Goal: Task Accomplishment & Management: Complete application form

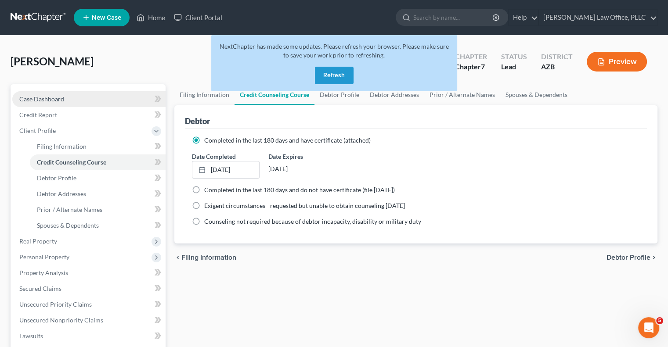
click at [43, 98] on span "Case Dashboard" at bounding box center [41, 98] width 45 height 7
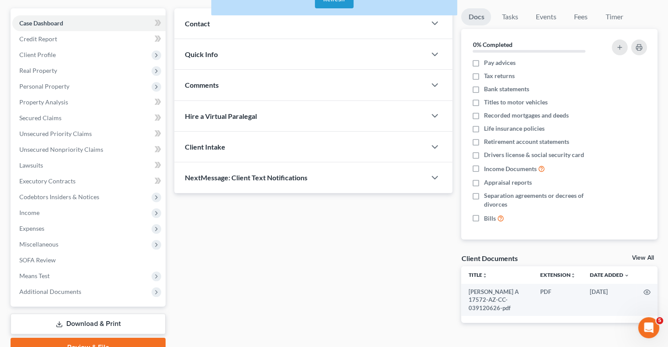
scroll to position [118, 0]
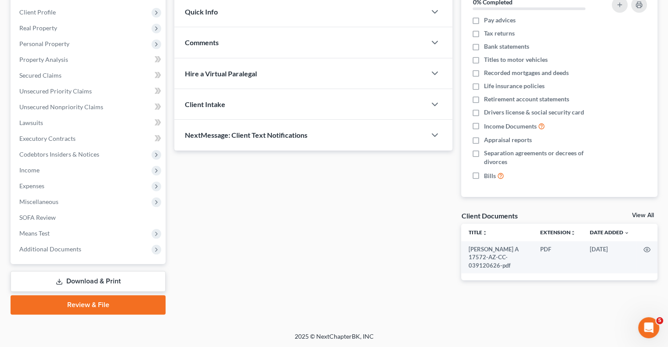
click at [638, 215] on link "View All" at bounding box center [643, 215] width 22 height 6
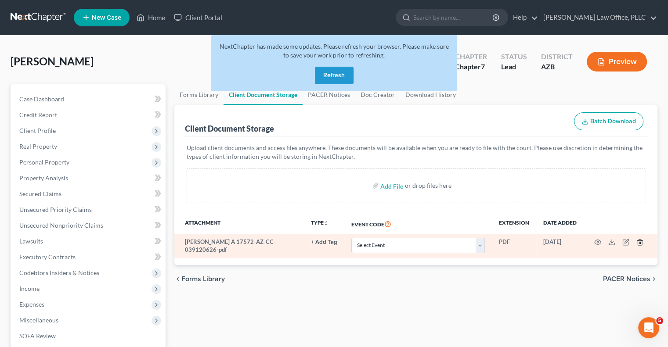
click at [637, 243] on icon "button" at bounding box center [639, 243] width 4 height 6
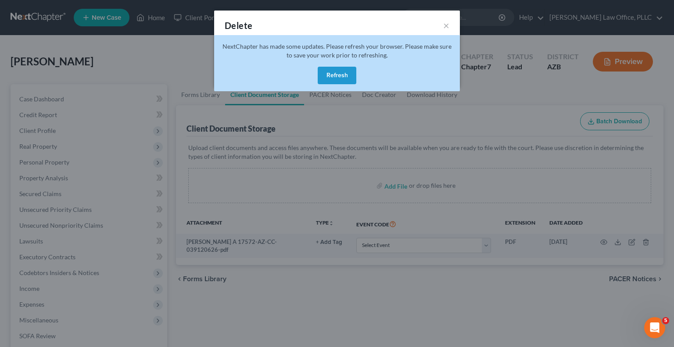
click at [341, 72] on button "Refresh" at bounding box center [337, 76] width 39 height 18
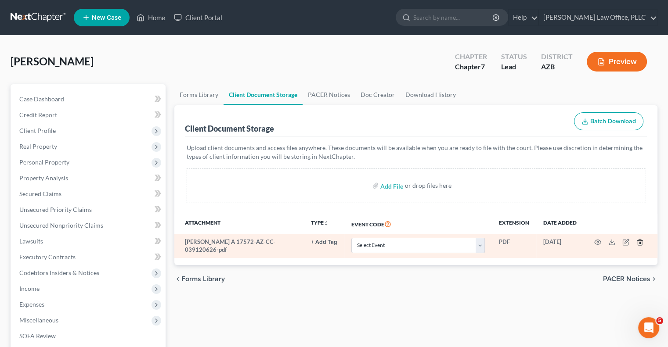
click at [640, 244] on line "button" at bounding box center [640, 243] width 0 height 2
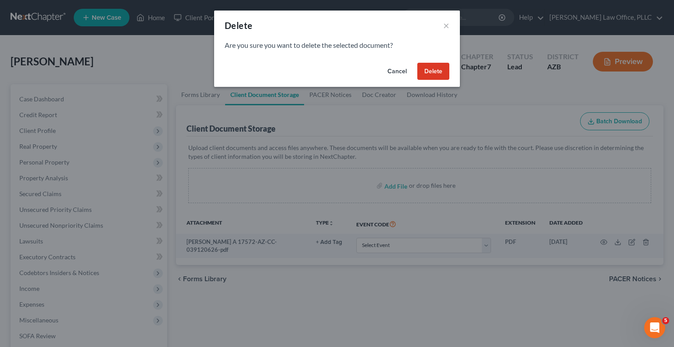
click at [435, 70] on button "Delete" at bounding box center [433, 72] width 32 height 18
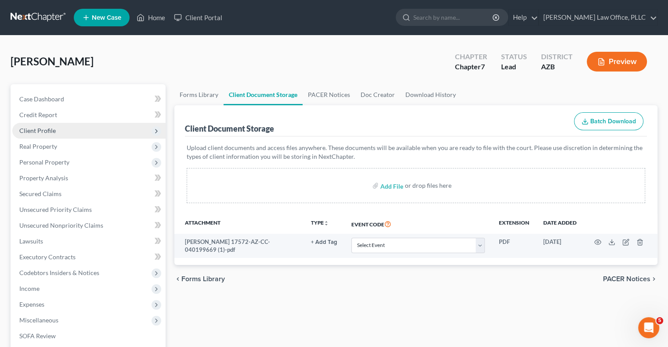
click at [44, 129] on span "Client Profile" at bounding box center [37, 130] width 36 height 7
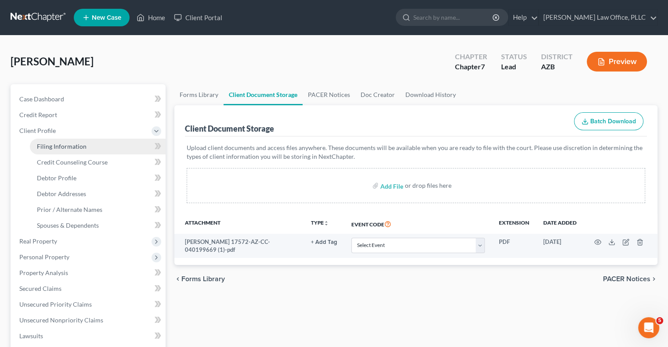
click at [68, 151] on link "Filing Information" at bounding box center [98, 147] width 136 height 16
select select "1"
select select "0"
select select "3"
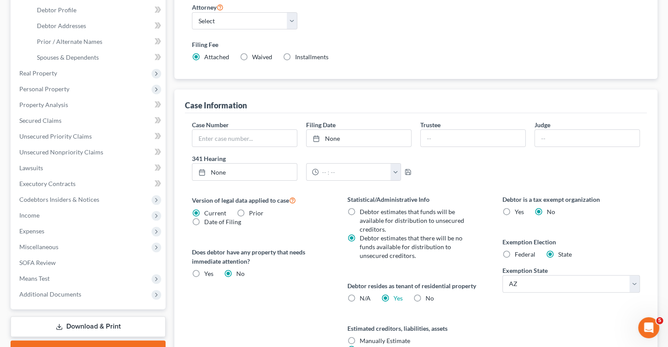
scroll to position [219, 0]
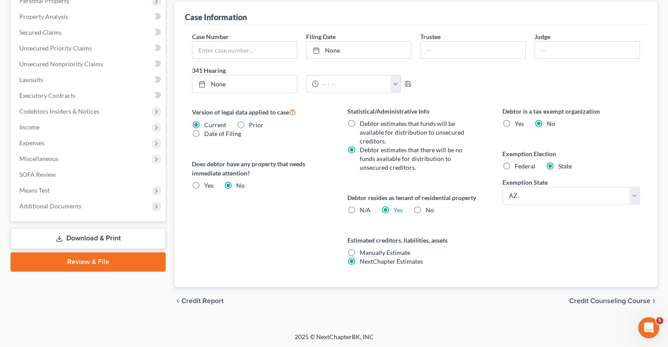
click at [592, 299] on span "Credit Counseling Course" at bounding box center [609, 301] width 81 height 7
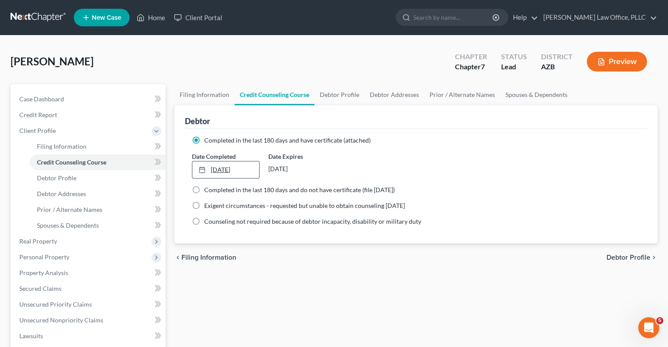
click at [230, 169] on link "[DATE]" at bounding box center [225, 170] width 66 height 17
click at [621, 258] on span "Debtor Profile" at bounding box center [628, 257] width 44 height 7
select select "0"
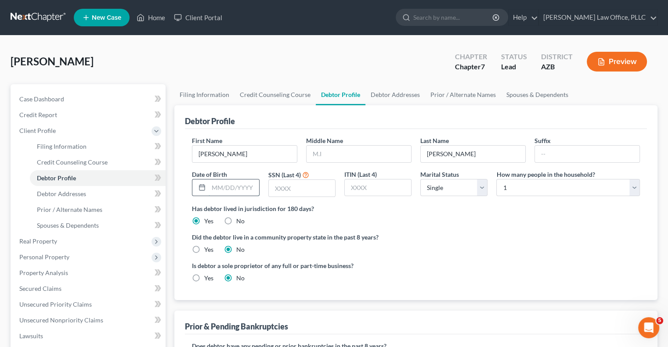
click at [230, 187] on input "text" at bounding box center [233, 187] width 50 height 17
click at [233, 189] on input "text" at bounding box center [233, 187] width 50 height 17
type input "08/11/1980"
click at [303, 188] on input "text" at bounding box center [302, 188] width 66 height 17
type input "9093"
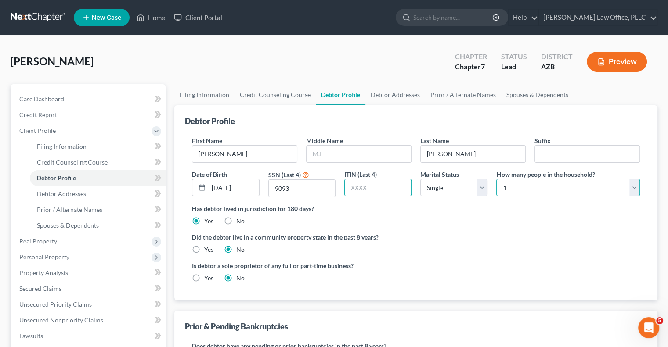
click at [542, 190] on select "Select 1 2 3 4 5 6 7 8 9 10 11 12 13 14 15 16 17 18 19 20" at bounding box center [568, 188] width 144 height 18
select select "2"
click at [496, 179] on select "Select 1 2 3 4 5 6 7 8 9 10 11 12 13 14 15 16 17 18 19 20" at bounding box center [568, 188] width 144 height 18
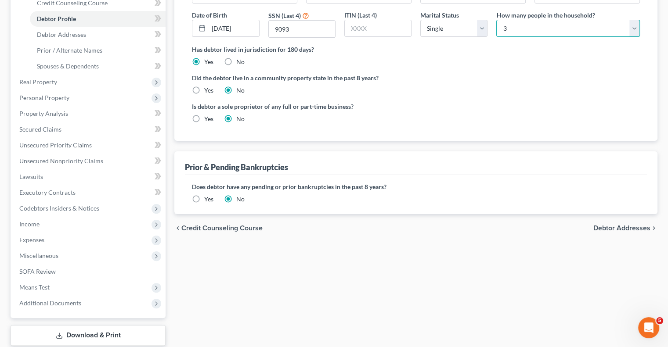
scroll to position [213, 0]
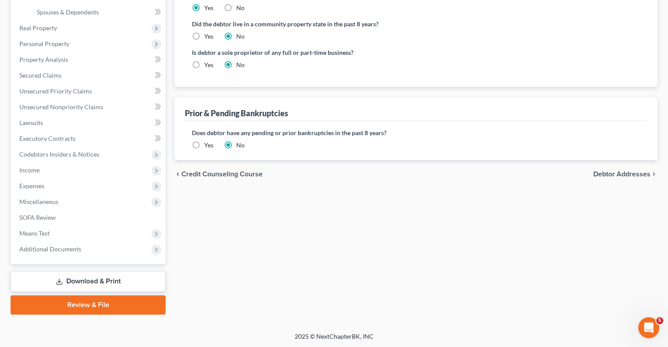
click at [601, 174] on span "Debtor Addresses" at bounding box center [621, 174] width 57 height 7
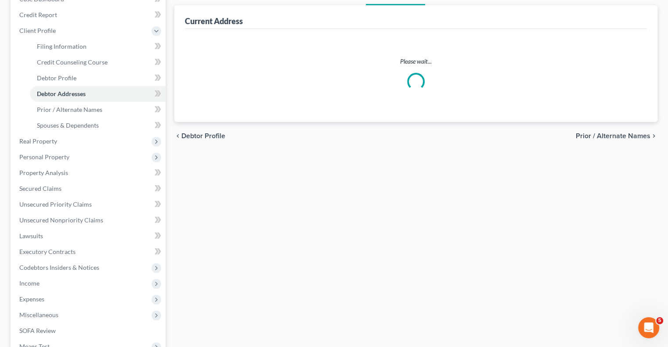
select select "0"
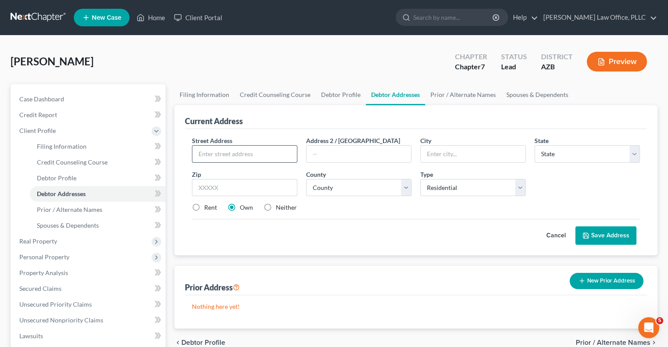
click at [257, 153] on input "text" at bounding box center [244, 154] width 104 height 17
type input "760 S. Jesse Street"
type input "Chandler"
select select "3"
type input "85225"
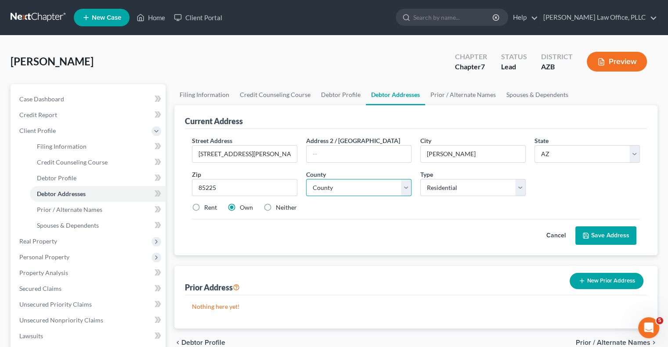
select select "7"
click at [204, 209] on label "Rent" at bounding box center [210, 207] width 13 height 9
click at [208, 209] on input "Rent" at bounding box center [211, 206] width 6 height 6
radio input "true"
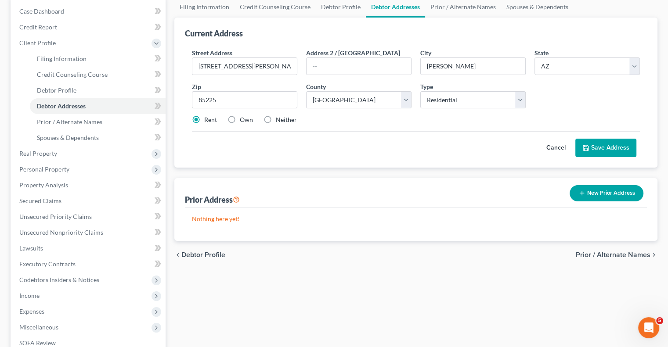
scroll to position [132, 0]
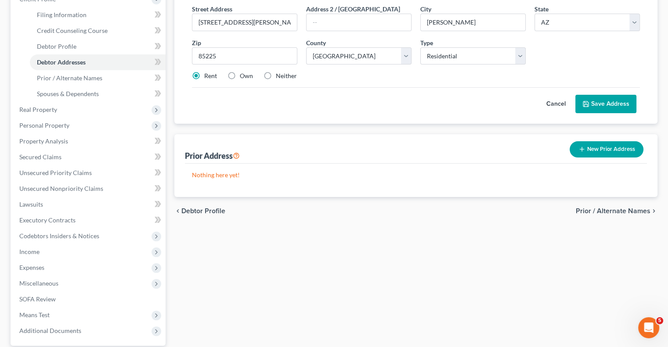
click at [600, 105] on button "Save Address" at bounding box center [605, 104] width 61 height 18
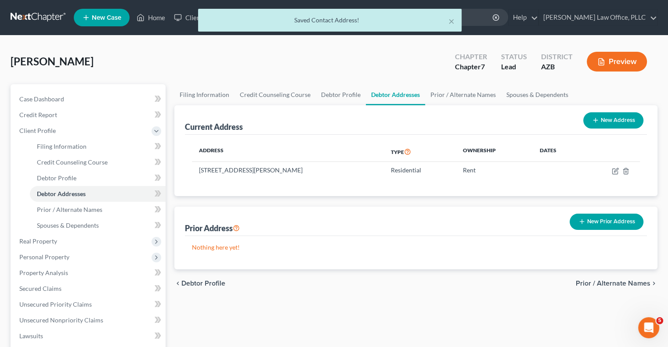
scroll to position [44, 0]
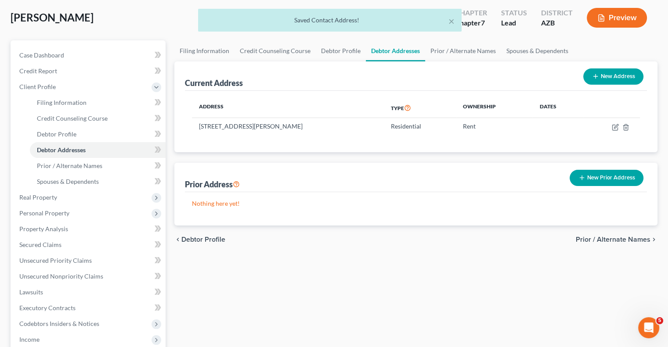
click at [589, 239] on span "Prior / Alternate Names" at bounding box center [612, 239] width 75 height 7
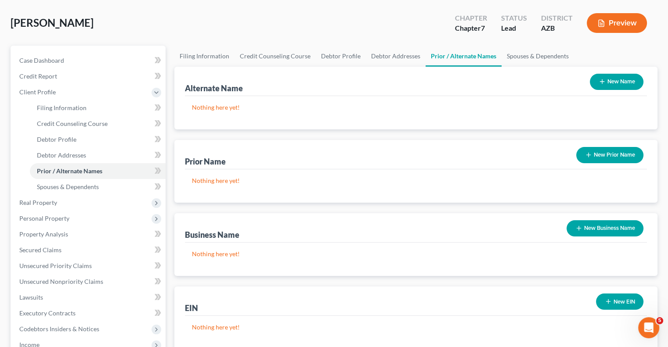
scroll to position [88, 0]
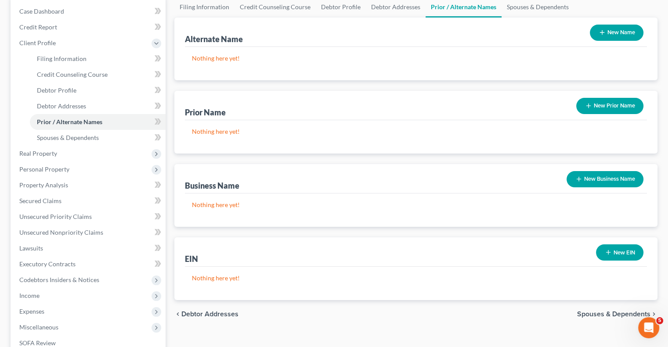
click at [606, 312] on span "Spouses & Dependents" at bounding box center [613, 314] width 73 height 7
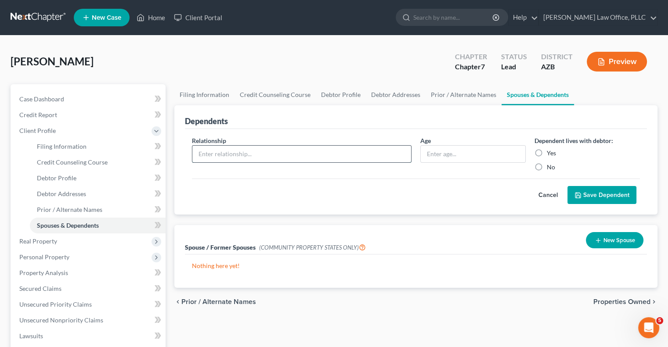
click at [347, 152] on input "text" at bounding box center [301, 154] width 219 height 17
type input "Son"
type input "12"
click at [546, 154] on label "Yes" at bounding box center [550, 153] width 9 height 9
click at [550, 154] on input "Yes" at bounding box center [553, 152] width 6 height 6
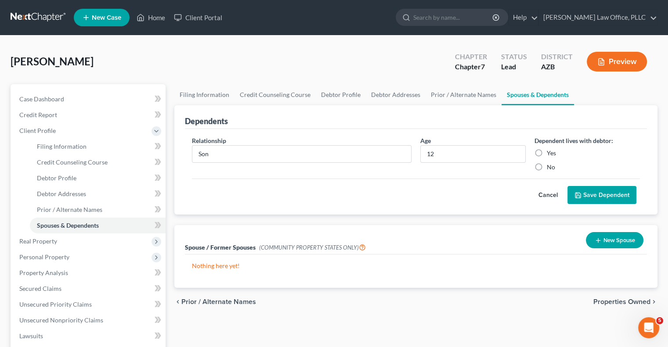
radio input "true"
click at [592, 198] on button "Save Dependent" at bounding box center [601, 195] width 69 height 18
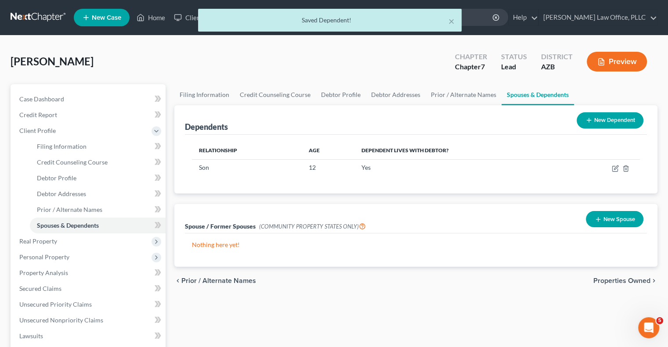
click at [592, 123] on button "New Dependent" at bounding box center [609, 120] width 67 height 16
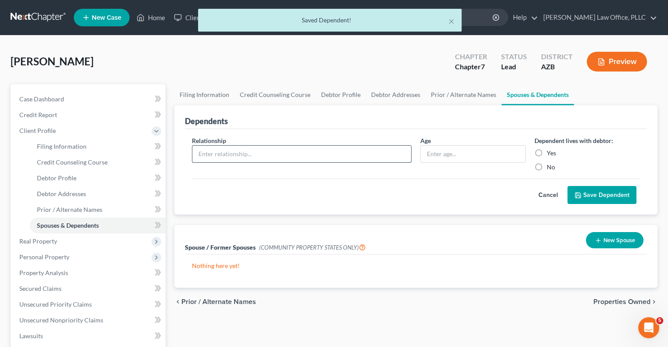
drag, startPoint x: 247, startPoint y: 154, endPoint x: 248, endPoint y: 160, distance: 6.4
click at [247, 154] on input "text" at bounding box center [301, 154] width 219 height 17
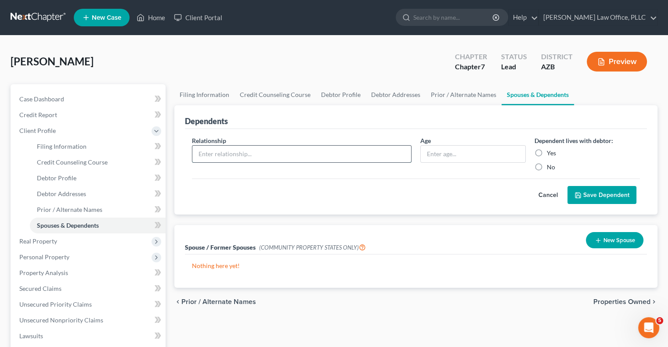
type input "Son"
click at [448, 153] on input "text" at bounding box center [472, 154] width 104 height 17
type input "9"
click at [546, 151] on label "Yes" at bounding box center [550, 153] width 9 height 9
click at [550, 151] on input "Yes" at bounding box center [553, 152] width 6 height 6
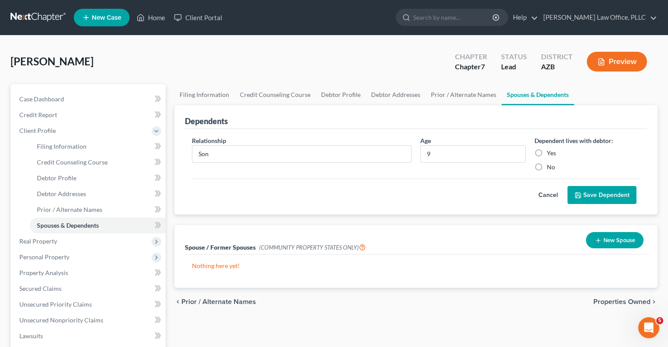
radio input "true"
click at [593, 194] on button "Save Dependent" at bounding box center [601, 195] width 69 height 18
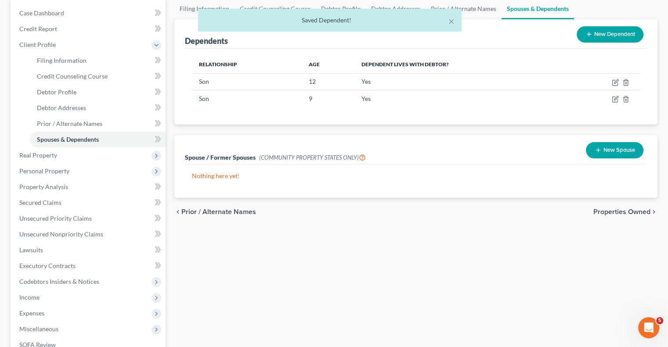
scroll to position [88, 0]
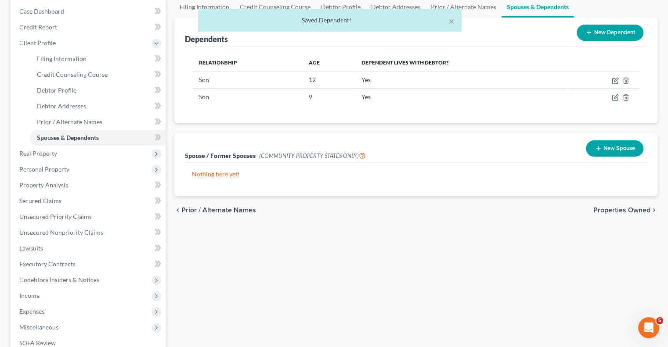
click at [619, 212] on span "Properties Owned" at bounding box center [621, 210] width 57 height 7
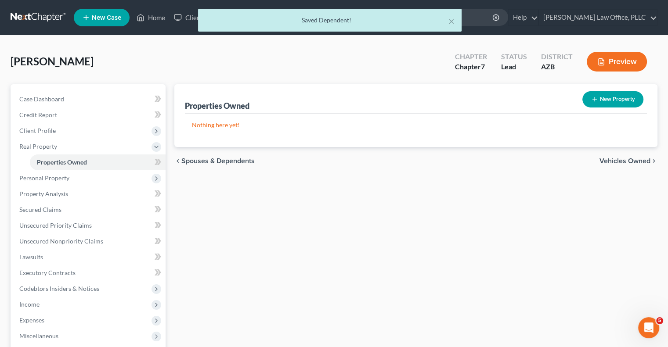
click at [624, 164] on span "Vehicles Owned" at bounding box center [624, 161] width 51 height 7
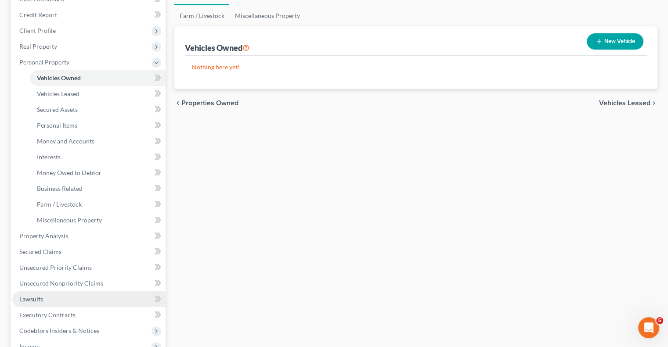
scroll to position [276, 0]
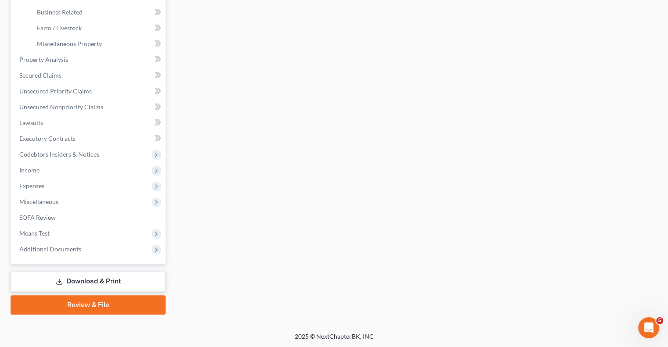
click at [91, 303] on link "Review & File" at bounding box center [88, 304] width 155 height 19
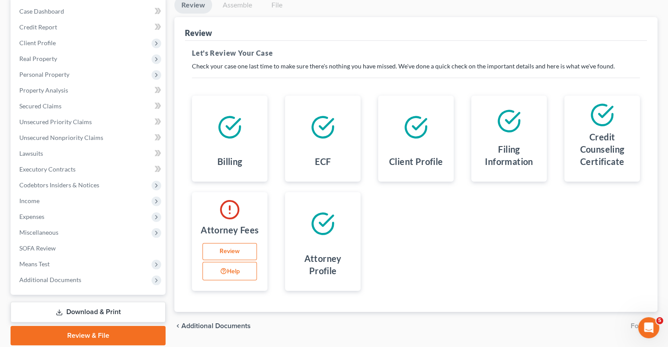
click at [232, 252] on link "Review" at bounding box center [229, 252] width 54 height 18
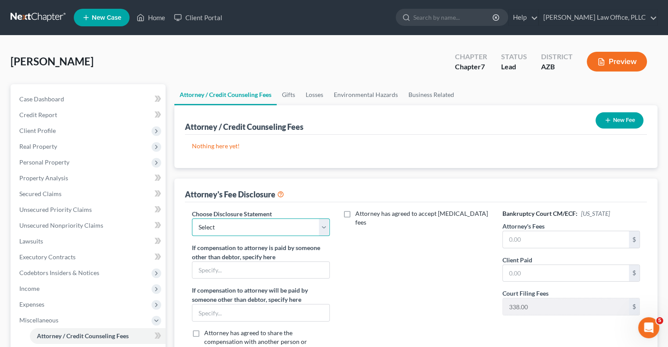
click at [246, 227] on select "Select Disclosure" at bounding box center [260, 228] width 137 height 18
select select "0"
click at [192, 219] on select "Select Disclosure" at bounding box center [260, 228] width 137 height 18
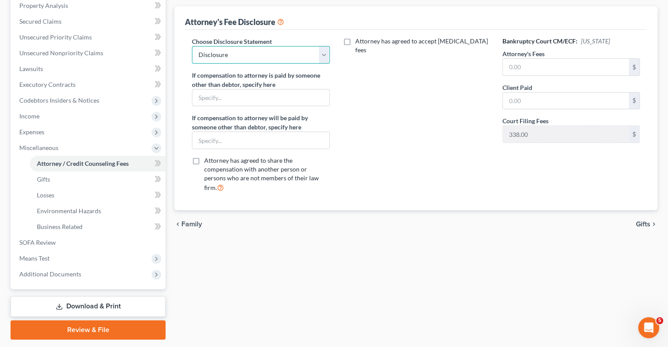
scroll to position [176, 0]
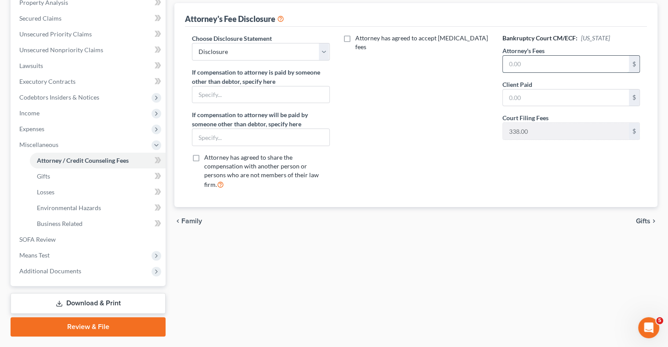
click at [532, 61] on input "text" at bounding box center [565, 64] width 126 height 17
type input "1,599"
click at [644, 218] on span "Gifts" at bounding box center [642, 221] width 14 height 7
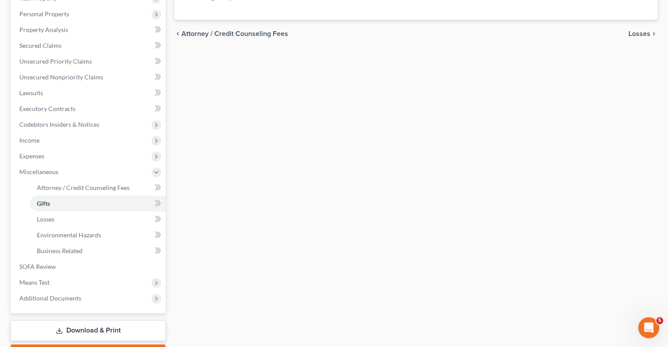
scroll to position [197, 0]
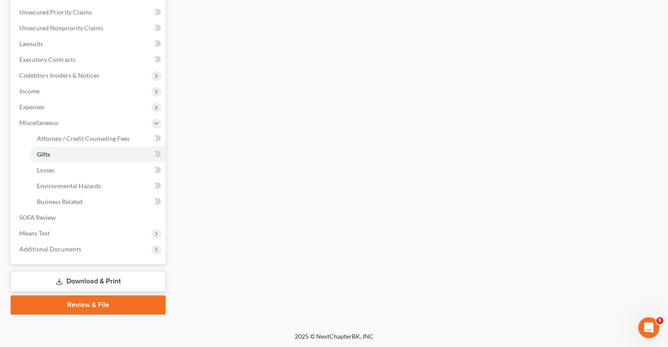
click at [86, 303] on link "Review & File" at bounding box center [88, 304] width 155 height 19
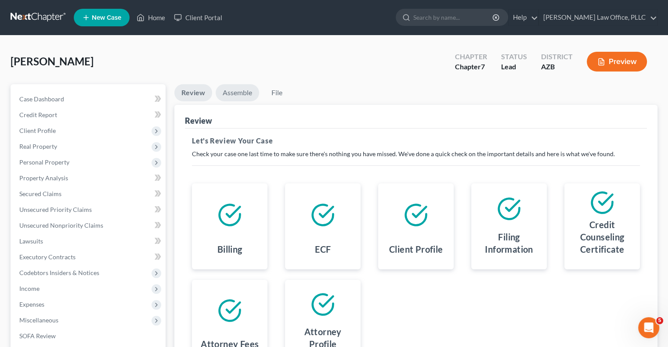
click at [239, 94] on link "Assemble" at bounding box center [236, 92] width 43 height 17
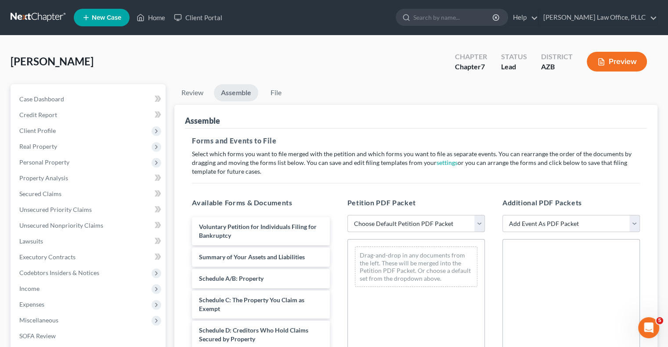
click at [394, 223] on select "Choose Default Petition PDF Packet Complete Bankruptcy Petition (all forms and …" at bounding box center [415, 224] width 137 height 18
select select "1"
click at [347, 215] on select "Choose Default Petition PDF Packet Complete Bankruptcy Petition (all forms and …" at bounding box center [415, 224] width 137 height 18
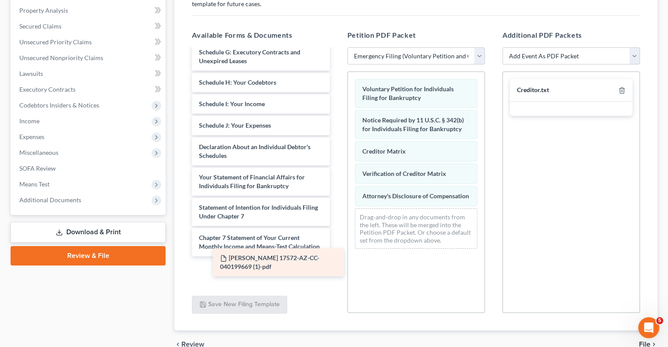
scroll to position [119, 0]
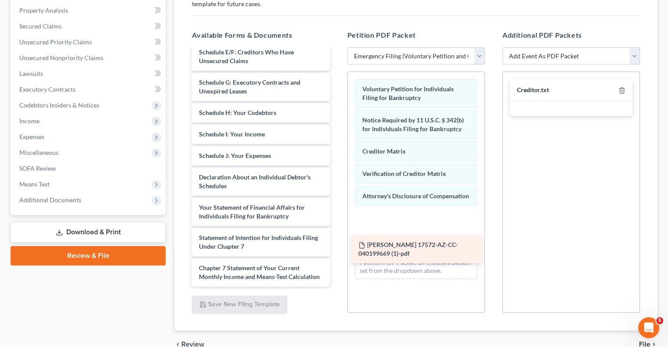
drag, startPoint x: 255, startPoint y: 268, endPoint x: 414, endPoint y: 246, distance: 160.9
click at [336, 246] on div "Urena, Edward 17572-AZ-CC-040199669 (1)-pdf Summary of Your Assets and Liabilit…" at bounding box center [260, 113] width 151 height 348
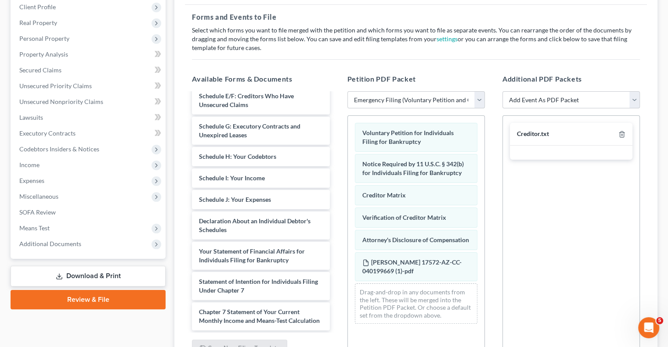
scroll to position [0, 0]
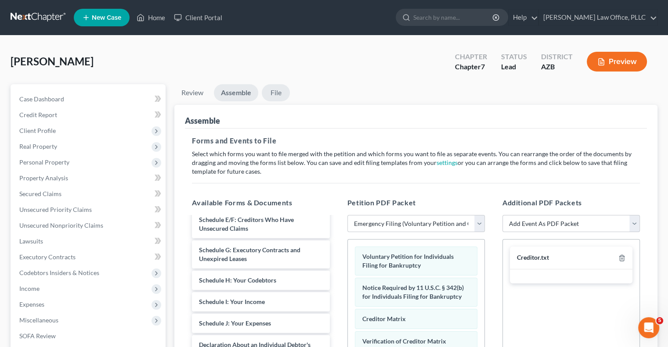
click at [274, 96] on link "File" at bounding box center [276, 92] width 28 height 17
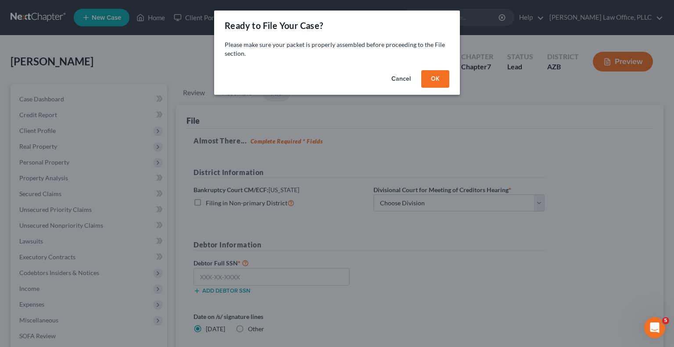
click at [438, 81] on button "OK" at bounding box center [435, 79] width 28 height 18
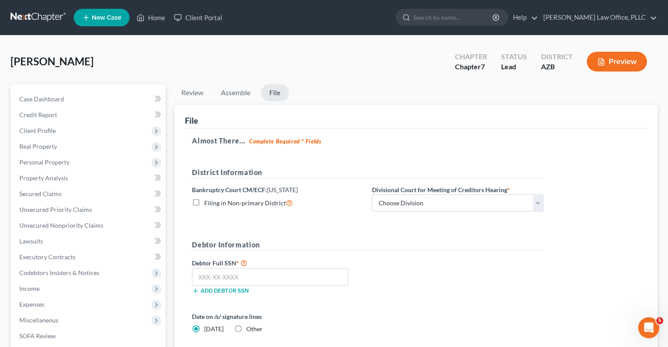
click at [613, 60] on button "Preview" at bounding box center [616, 62] width 60 height 20
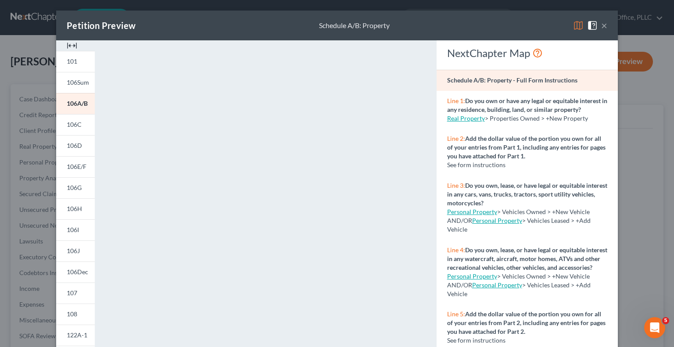
drag, startPoint x: 601, startPoint y: 29, endPoint x: 595, endPoint y: 32, distance: 6.1
click at [601, 29] on button "×" at bounding box center [604, 25] width 6 height 11
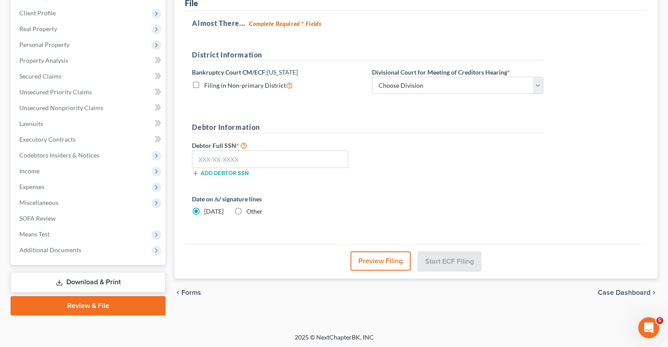
scroll to position [118, 0]
click at [362, 260] on button "Preview Filing" at bounding box center [380, 260] width 60 height 19
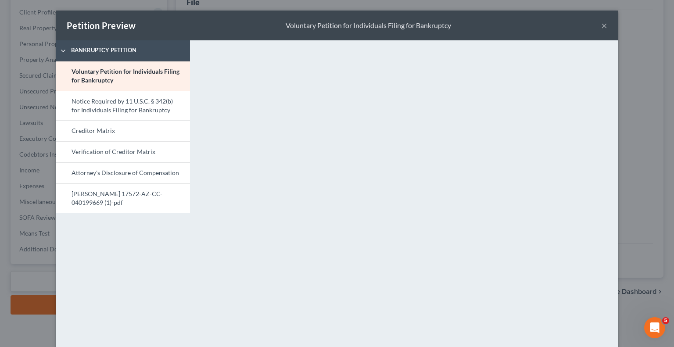
click at [601, 27] on button "×" at bounding box center [604, 25] width 6 height 11
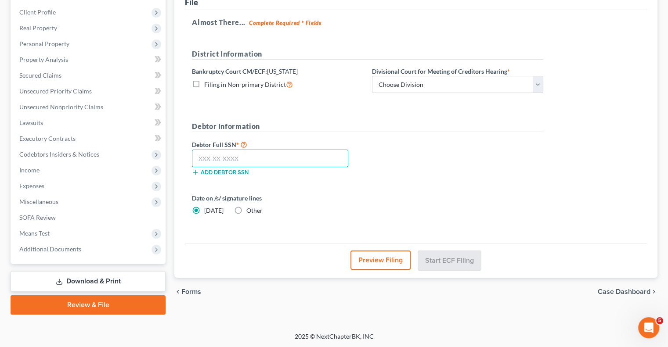
click at [258, 159] on input "text" at bounding box center [270, 159] width 156 height 18
click at [234, 156] on input "text" at bounding box center [270, 159] width 156 height 18
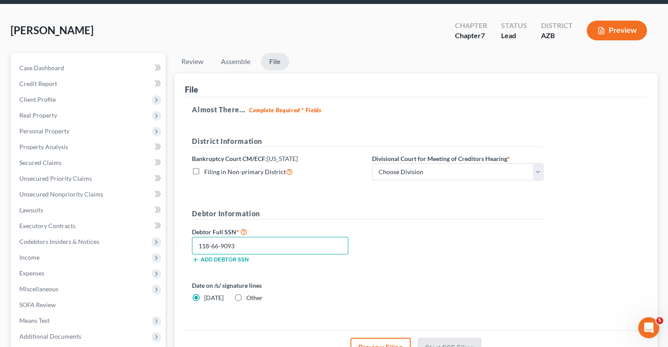
scroll to position [31, 0]
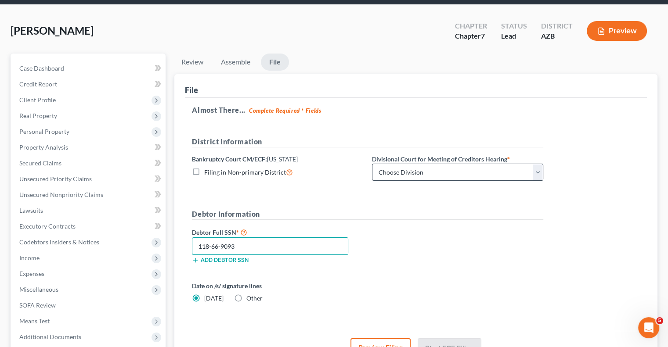
type input "118-66-9093"
click at [403, 174] on select "Choose Division Phoenix Tucson Yuma Prescott" at bounding box center [457, 173] width 171 height 18
select select "0"
click at [372, 164] on select "Choose Division Phoenix Tucson Yuma Prescott" at bounding box center [457, 173] width 171 height 18
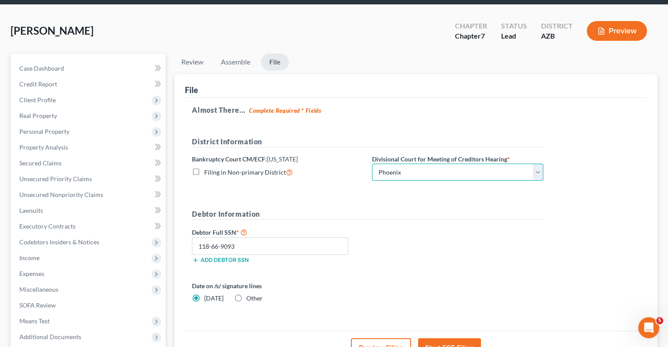
scroll to position [118, 0]
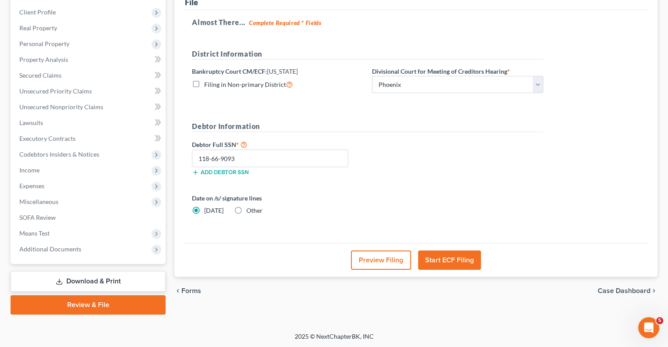
click at [455, 257] on button "Start ECF Filing" at bounding box center [449, 260] width 63 height 19
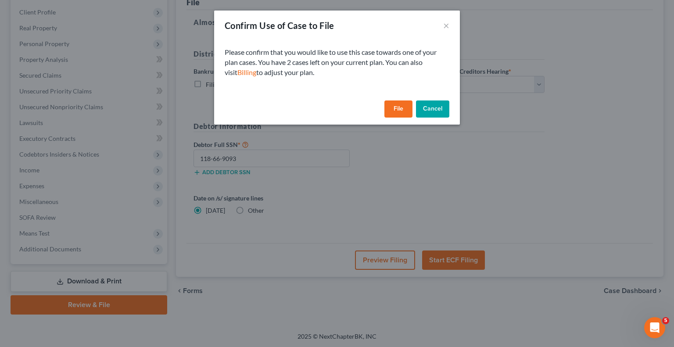
click at [396, 109] on button "File" at bounding box center [398, 109] width 28 height 18
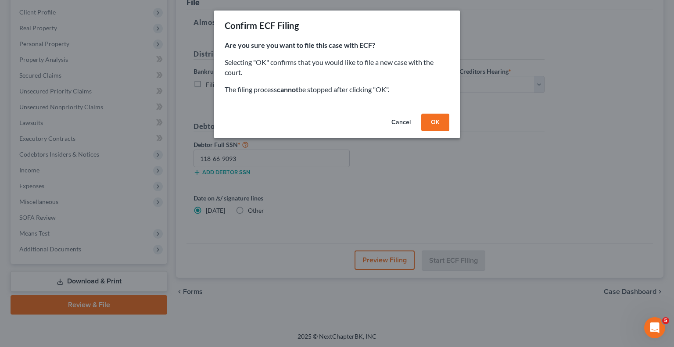
click at [443, 124] on button "OK" at bounding box center [435, 123] width 28 height 18
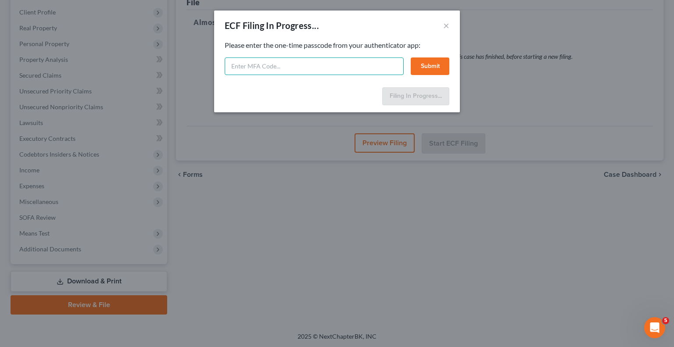
click at [342, 65] on input "text" at bounding box center [314, 66] width 179 height 18
type input "709077"
click at [430, 68] on button "Submit" at bounding box center [430, 66] width 39 height 18
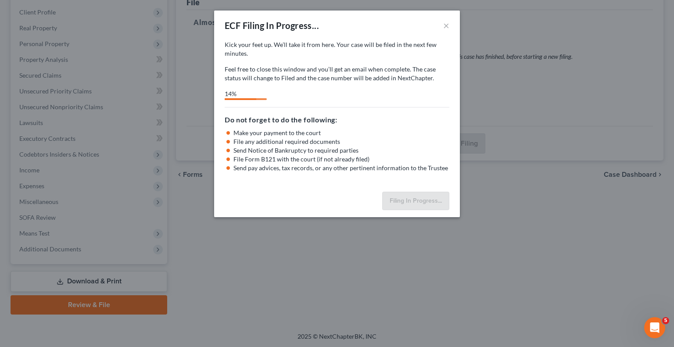
select select "0"
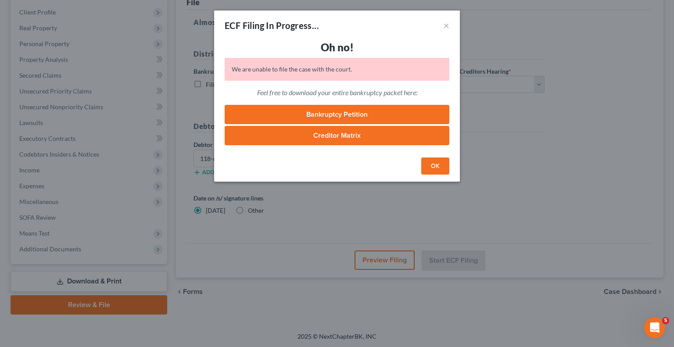
click at [436, 169] on button "OK" at bounding box center [435, 167] width 28 height 18
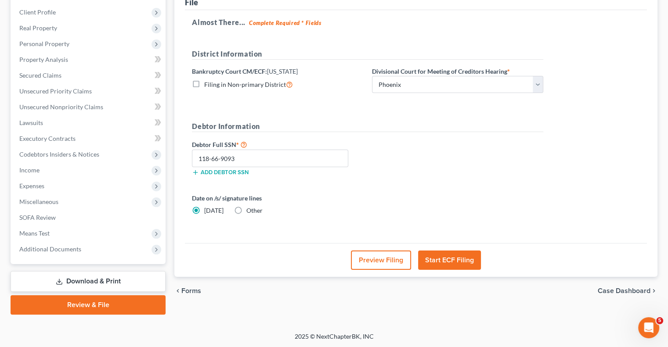
click at [461, 265] on button "Start ECF Filing" at bounding box center [449, 260] width 63 height 19
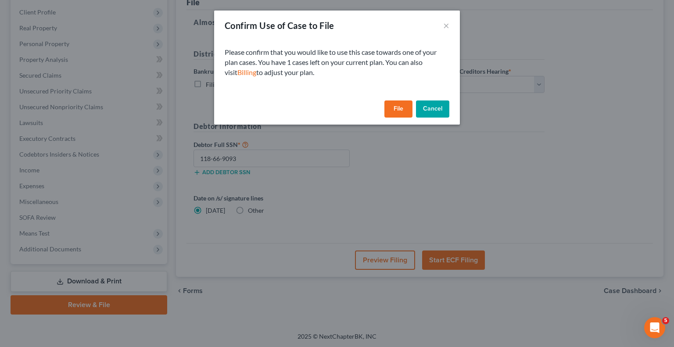
click at [400, 111] on button "File" at bounding box center [398, 109] width 28 height 18
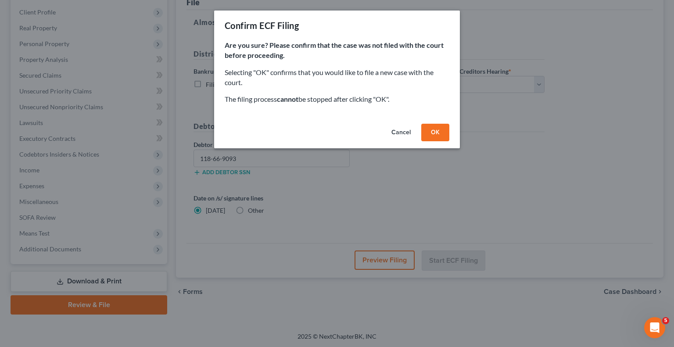
click at [404, 133] on button "Cancel" at bounding box center [400, 133] width 33 height 18
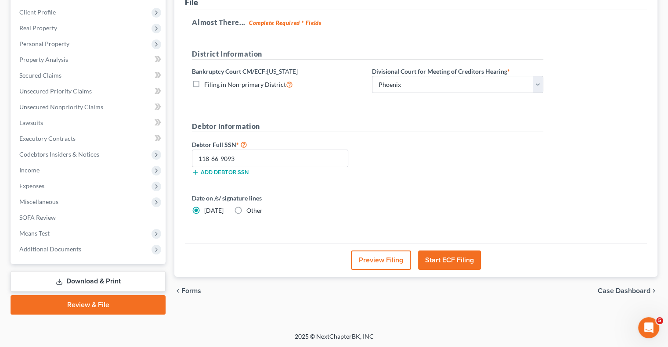
click at [441, 257] on button "Start ECF Filing" at bounding box center [449, 260] width 63 height 19
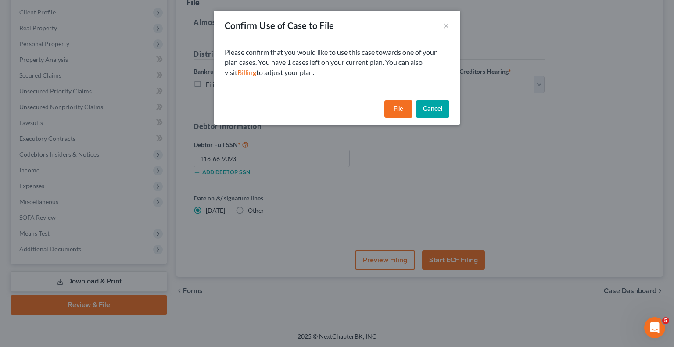
click at [397, 111] on button "File" at bounding box center [398, 109] width 28 height 18
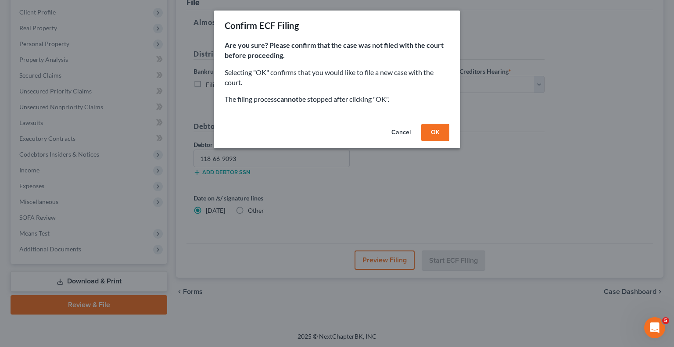
click at [432, 132] on button "OK" at bounding box center [435, 133] width 28 height 18
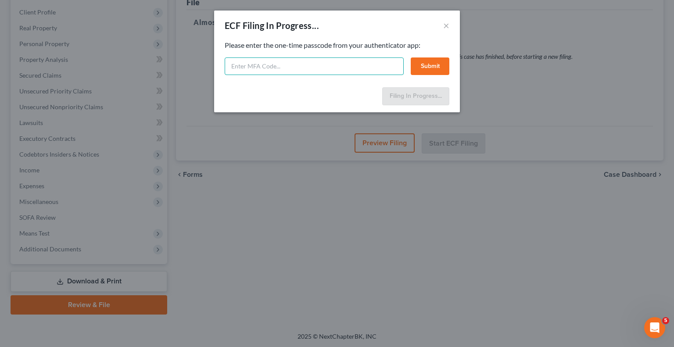
click at [354, 63] on input "text" at bounding box center [314, 66] width 179 height 18
type input "176744"
click at [433, 72] on button "Submit" at bounding box center [430, 66] width 39 height 18
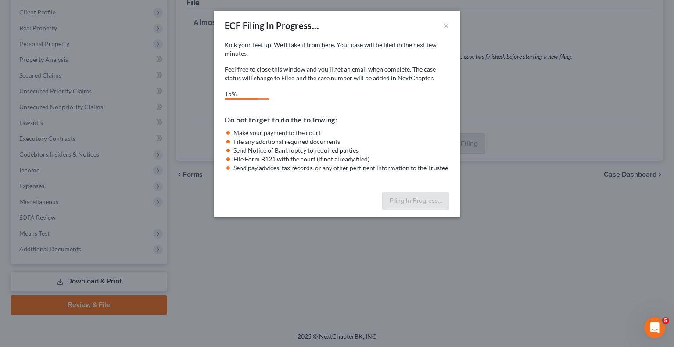
select select "0"
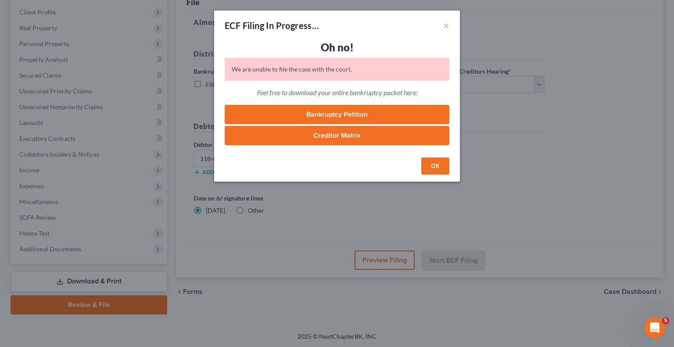
click at [437, 165] on button "OK" at bounding box center [435, 167] width 28 height 18
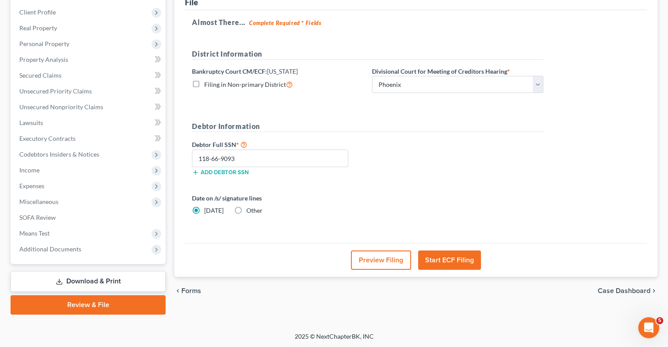
click at [90, 279] on link "Download & Print" at bounding box center [88, 281] width 155 height 21
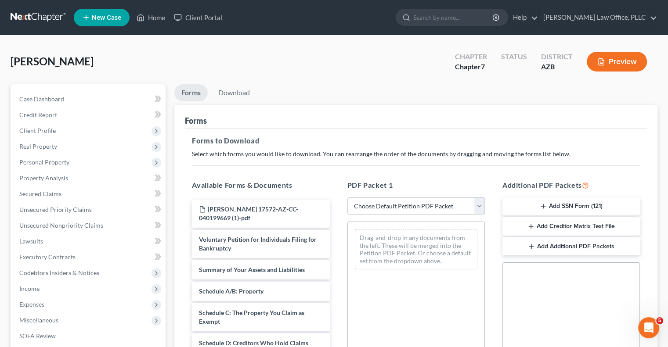
click at [377, 207] on select "Choose Default Petition PDF Packet Complete Bankruptcy Petition (all forms and …" at bounding box center [415, 206] width 137 height 18
select select "1"
click at [347, 197] on select "Choose Default Petition PDF Packet Complete Bankruptcy Petition (all forms and …" at bounding box center [415, 206] width 137 height 18
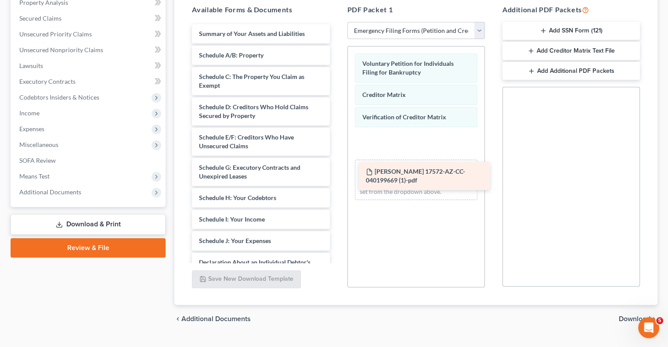
drag, startPoint x: 244, startPoint y: 36, endPoint x: 410, endPoint y: 175, distance: 216.8
click at [336, 175] on div "Urena, Edward 17572-AZ-CC-040199669 (1)-pdf Urena, Edward 17572-AZ-CC-040199669…" at bounding box center [260, 223] width 151 height 399
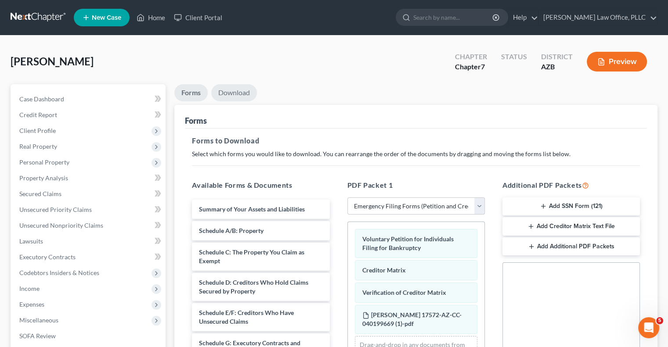
click at [235, 96] on link "Download" at bounding box center [234, 92] width 46 height 17
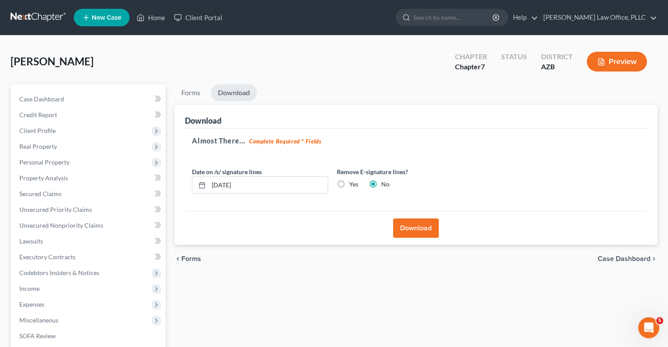
click at [411, 226] on button "Download" at bounding box center [416, 228] width 46 height 19
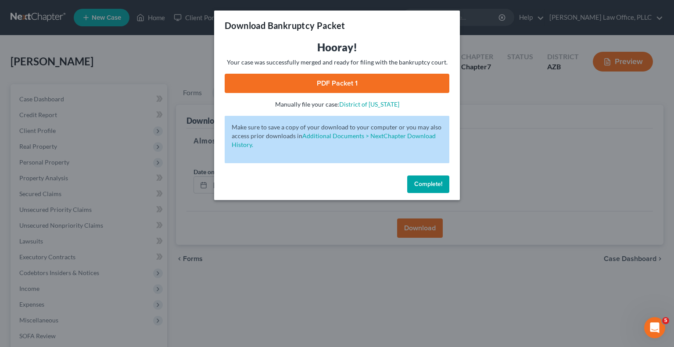
click at [331, 86] on link "PDF Packet 1" at bounding box center [337, 83] width 225 height 19
click at [433, 186] on span "Complete!" at bounding box center [428, 183] width 28 height 7
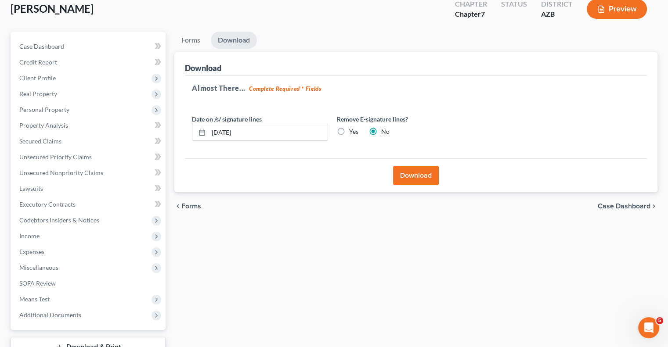
scroll to position [118, 0]
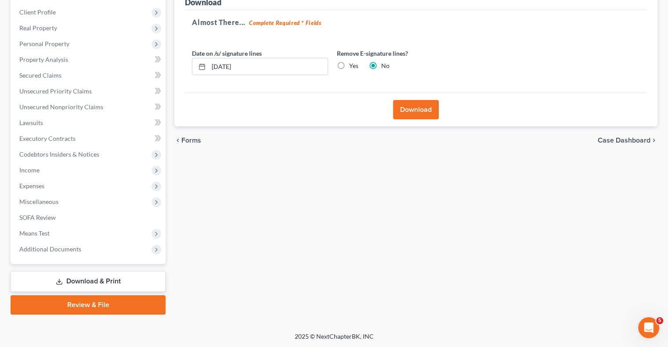
click at [105, 281] on link "Download & Print" at bounding box center [88, 281] width 155 height 21
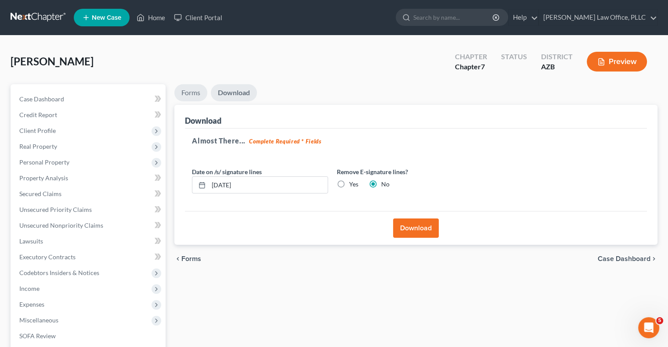
click at [195, 94] on link "Forms" at bounding box center [190, 92] width 33 height 17
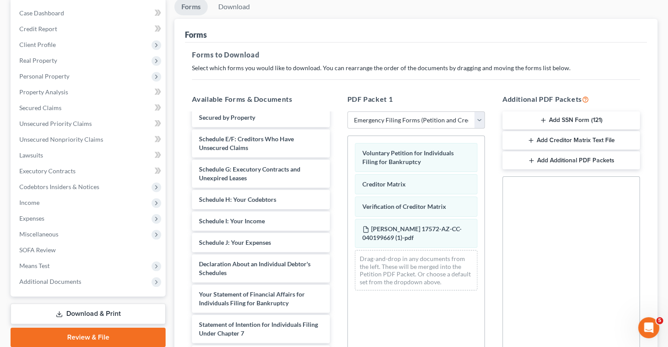
scroll to position [88, 0]
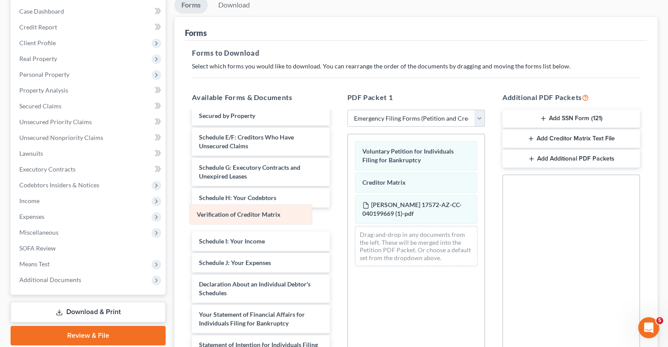
drag, startPoint x: 413, startPoint y: 205, endPoint x: 248, endPoint y: 215, distance: 165.3
click at [348, 215] on div "Verification of Creditor Matrix Voluntary Petition for Individuals Filing for B…" at bounding box center [416, 203] width 136 height 139
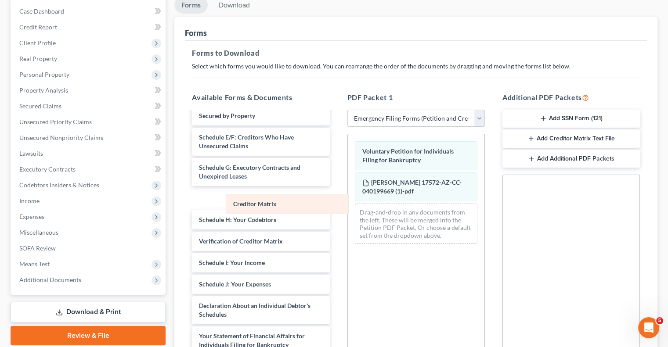
drag, startPoint x: 401, startPoint y: 180, endPoint x: 246, endPoint y: 201, distance: 156.4
click at [348, 201] on div "Creditor Matrix Voluntary Petition for Individuals Filing for Bankruptcy Credit…" at bounding box center [416, 192] width 136 height 117
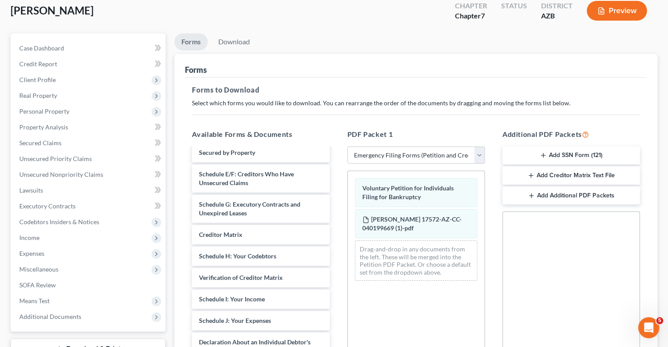
scroll to position [0, 0]
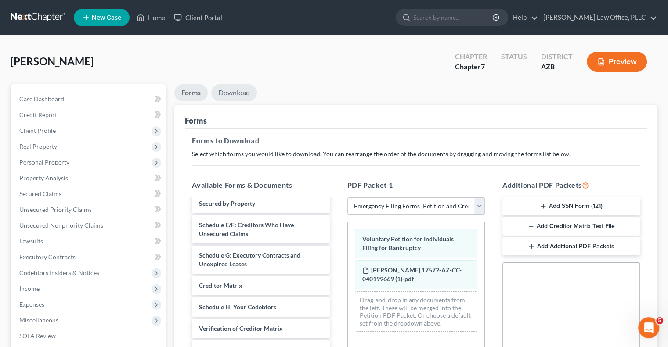
click at [232, 95] on link "Download" at bounding box center [234, 92] width 46 height 17
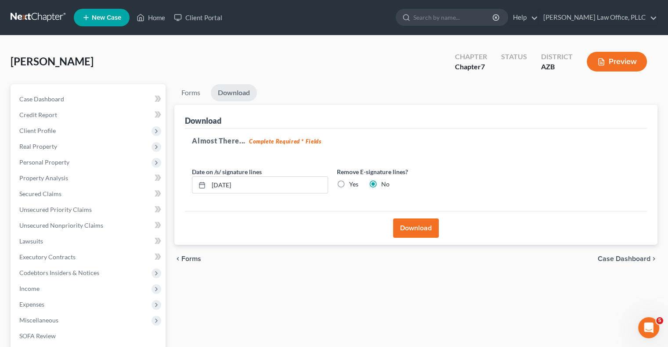
click at [411, 229] on button "Download" at bounding box center [416, 228] width 46 height 19
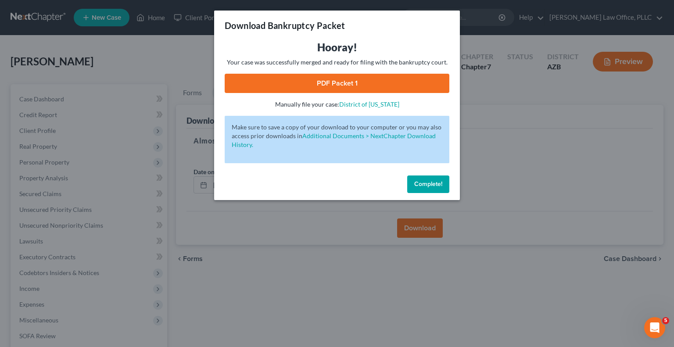
click at [330, 87] on link "PDF Packet 1" at bounding box center [337, 83] width 225 height 19
click at [417, 183] on span "Complete!" at bounding box center [428, 183] width 28 height 7
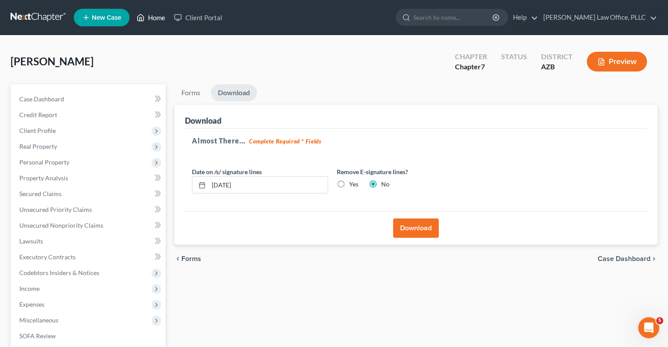
click at [162, 15] on link "Home" at bounding box center [150, 18] width 37 height 16
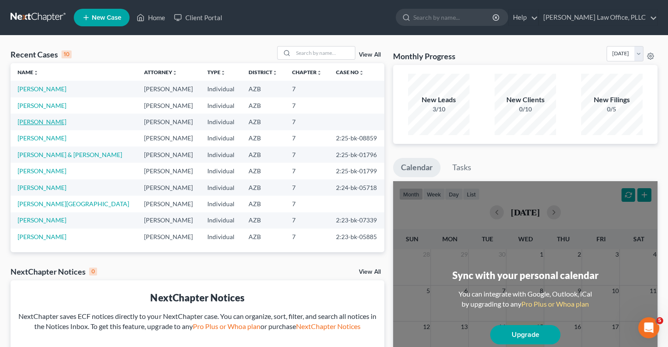
click at [53, 124] on link "Swartwood, Desiree" at bounding box center [42, 121] width 49 height 7
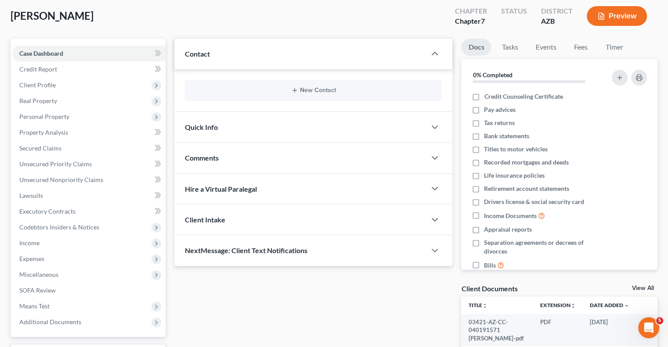
scroll to position [31, 0]
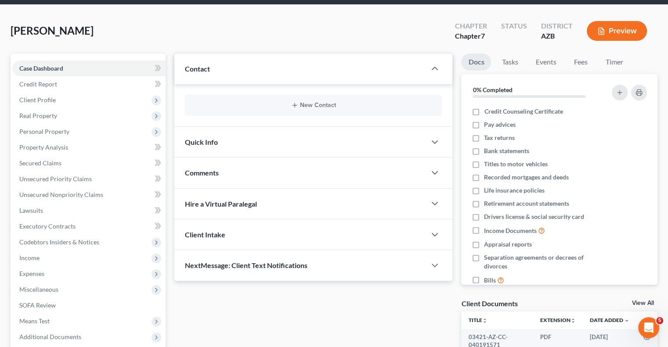
click at [237, 233] on div "Client Intake" at bounding box center [299, 234] width 251 height 30
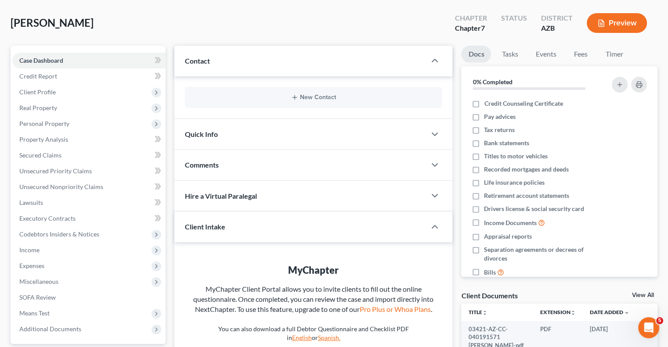
scroll to position [126, 0]
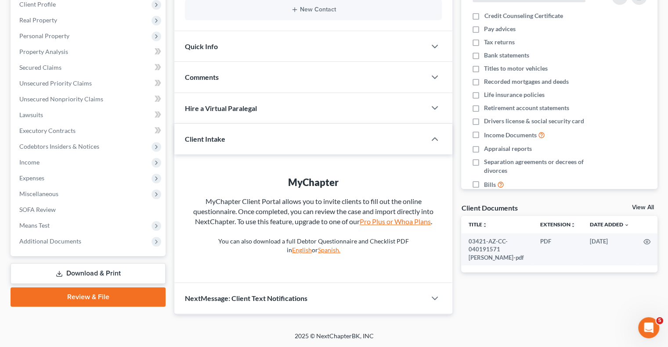
click at [386, 222] on link "Pro Plus or Whoa Plans" at bounding box center [394, 221] width 71 height 8
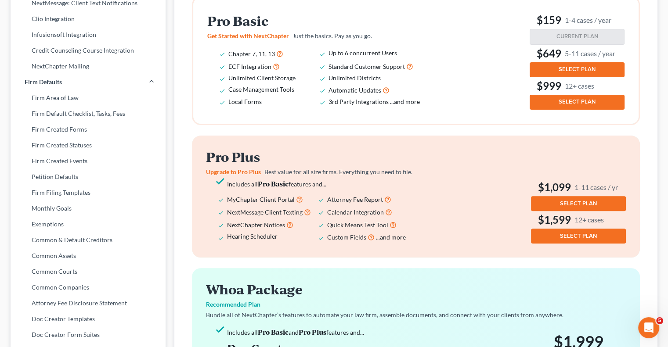
scroll to position [219, 0]
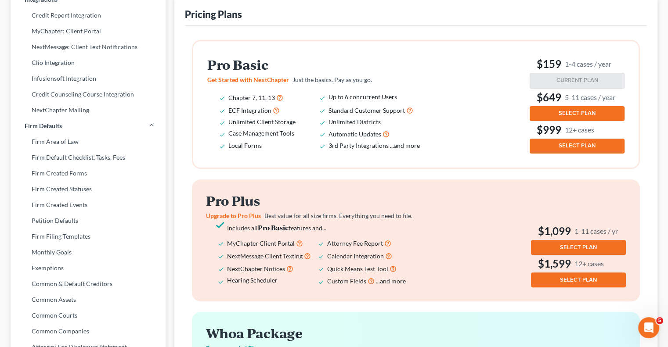
click at [577, 248] on span "SELECT PLAN" at bounding box center [578, 247] width 37 height 7
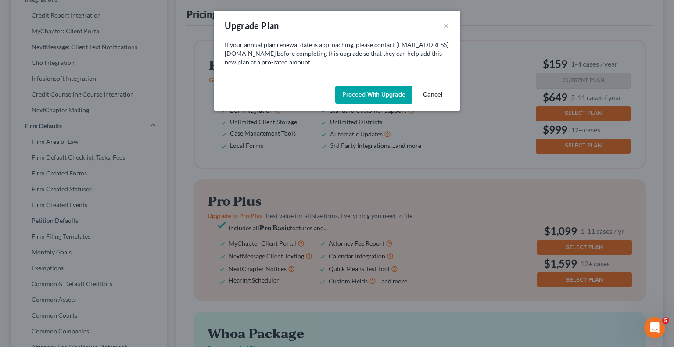
click at [444, 94] on button "Cancel" at bounding box center [432, 95] width 33 height 18
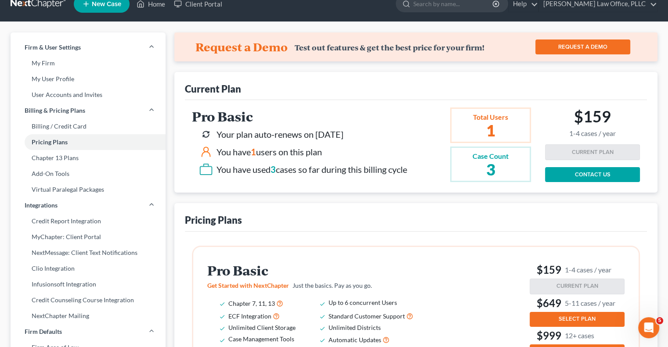
scroll to position [0, 0]
